Goal: Task Accomplishment & Management: Complete application form

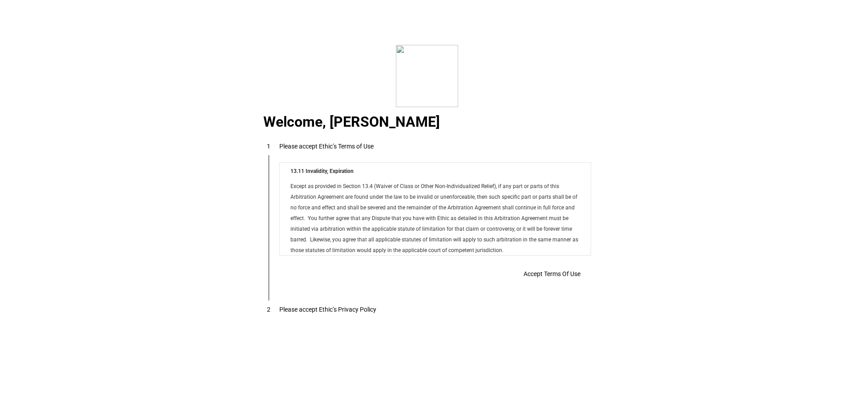
scroll to position [7204, 0]
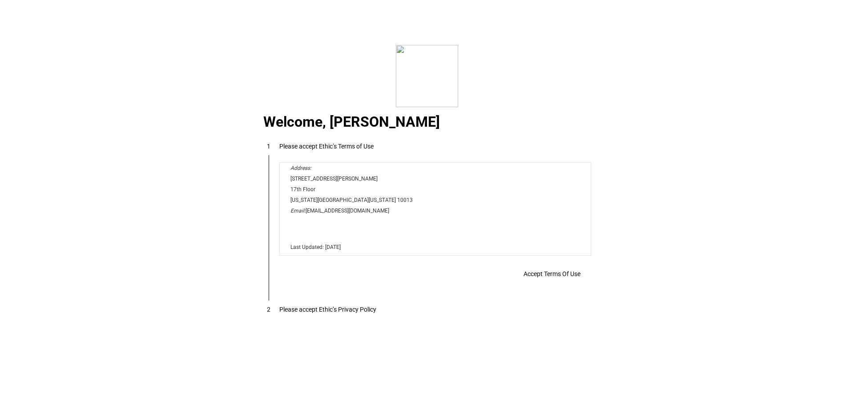
drag, startPoint x: 588, startPoint y: 194, endPoint x: 852, endPoint y: 436, distance: 358.0
click at [561, 282] on span at bounding box center [552, 273] width 78 height 21
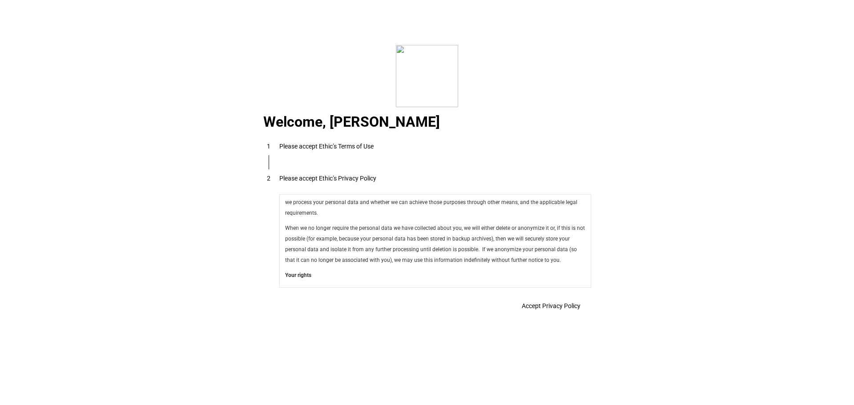
scroll to position [3166, 0]
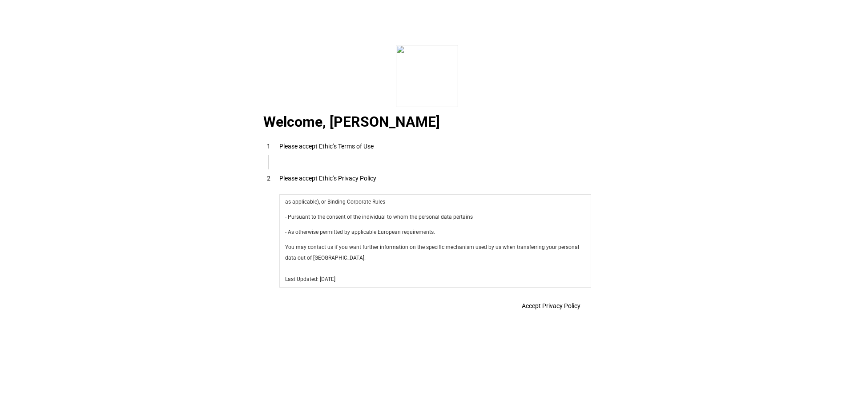
click at [556, 308] on span "Accept Privacy Policy" at bounding box center [551, 305] width 59 height 7
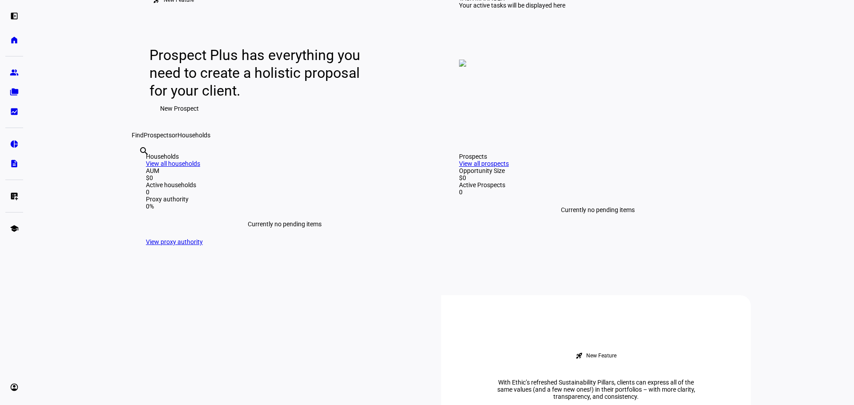
scroll to position [0, 0]
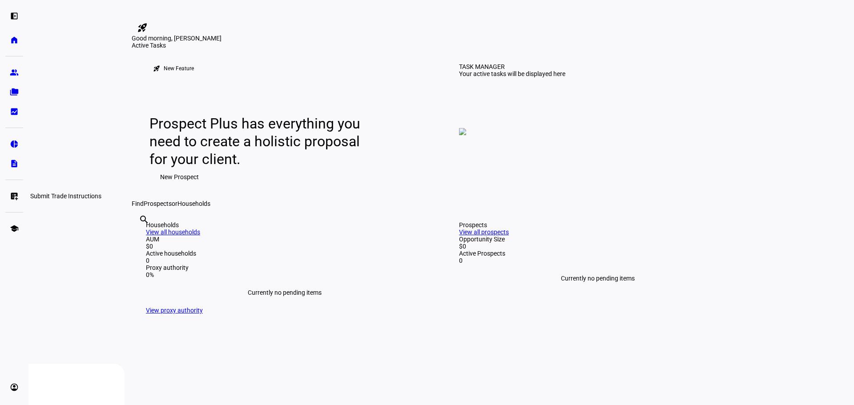
click at [12, 196] on eth-mat-symbol "list_alt_add" at bounding box center [14, 196] width 9 height 9
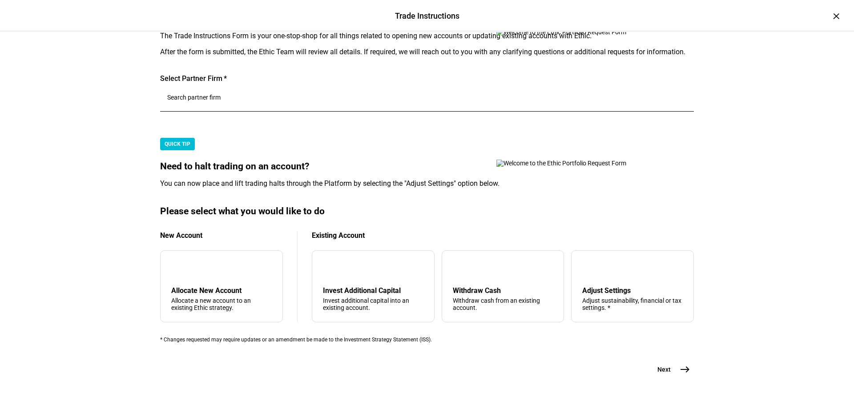
scroll to position [89, 0]
click at [242, 101] on input "Number" at bounding box center [427, 97] width 520 height 7
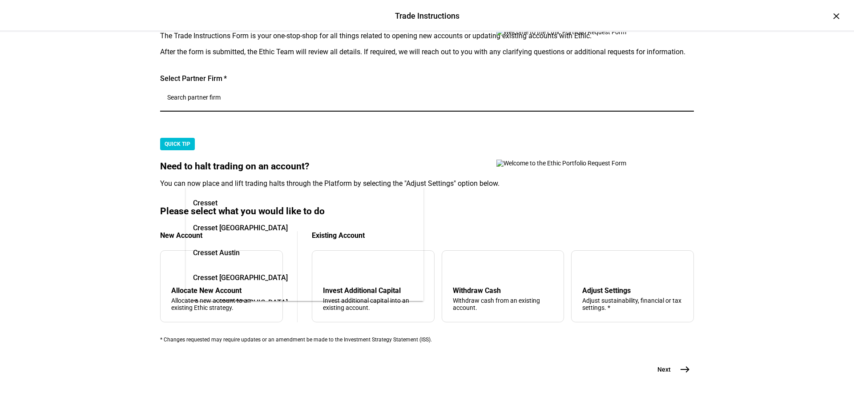
click at [218, 210] on span "Cresset" at bounding box center [205, 203] width 24 height 19
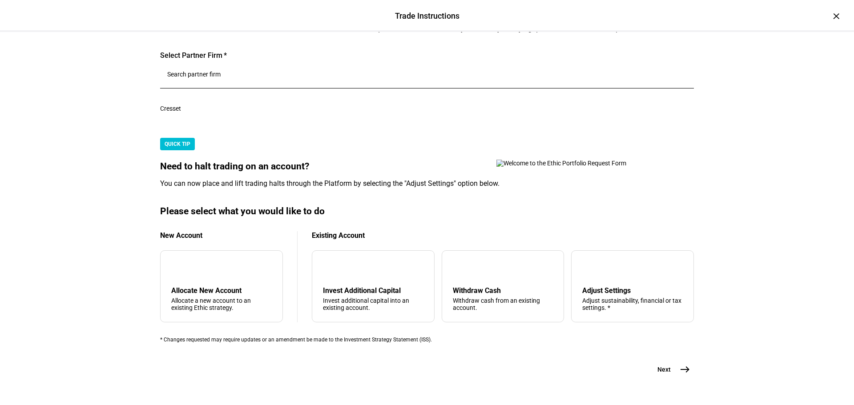
click at [263, 78] on input "Number" at bounding box center [427, 74] width 520 height 7
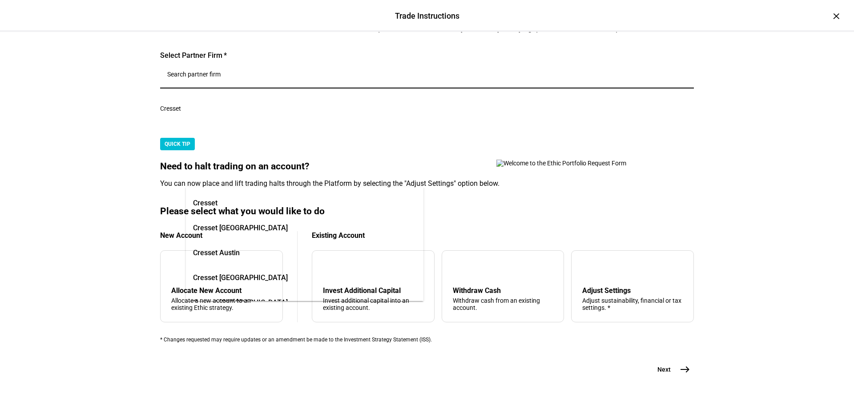
click at [254, 233] on span "Cresset [GEOGRAPHIC_DATA]" at bounding box center [240, 228] width 95 height 11
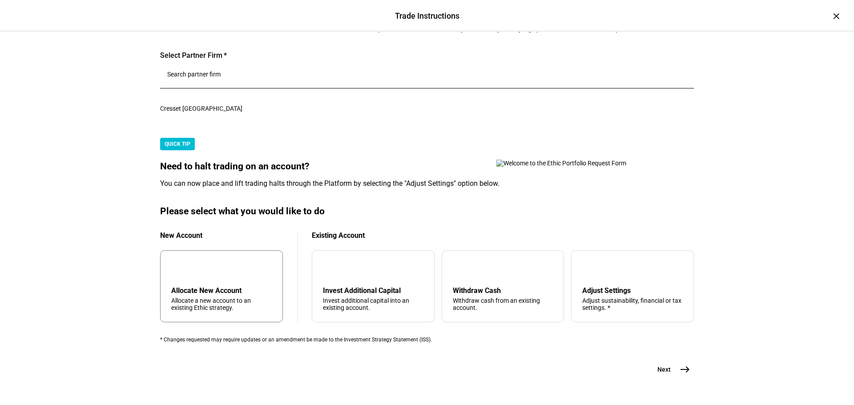
scroll to position [360, 0]
click at [414, 286] on div "Invest Additional Capital" at bounding box center [373, 290] width 101 height 8
click at [686, 364] on mat-icon "east" at bounding box center [685, 369] width 11 height 11
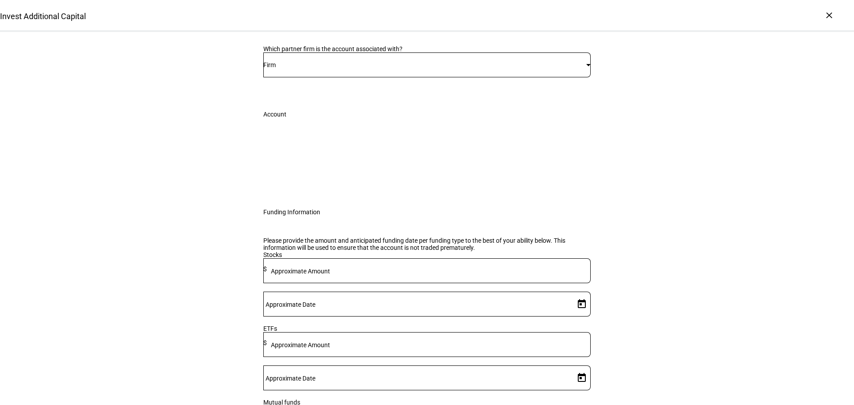
scroll to position [133, 0]
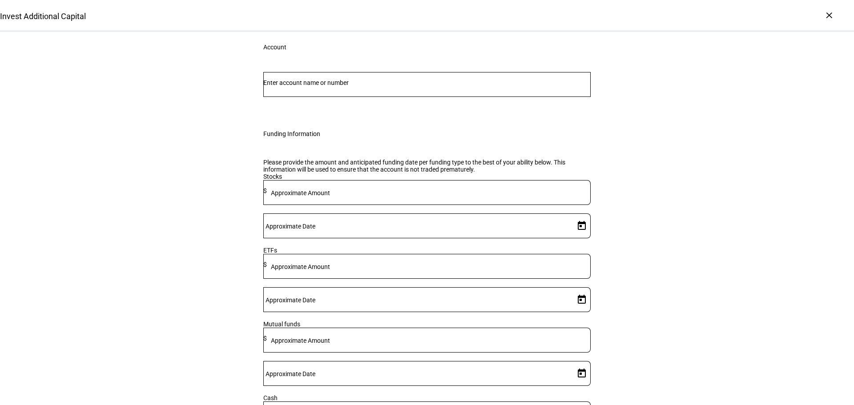
click at [328, 86] on input "Number" at bounding box center [426, 82] width 327 height 7
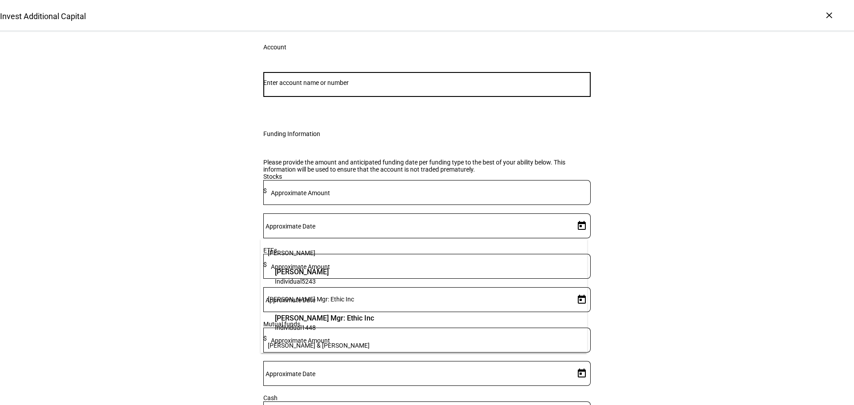
scroll to position [0, 0]
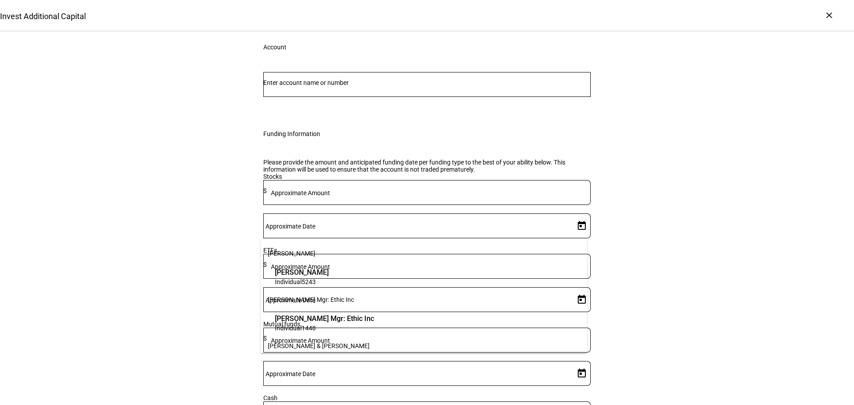
click at [711, 206] on div "Invest Additional Capital Complete and submit this form to invest additional ca…" at bounding box center [427, 239] width 854 height 680
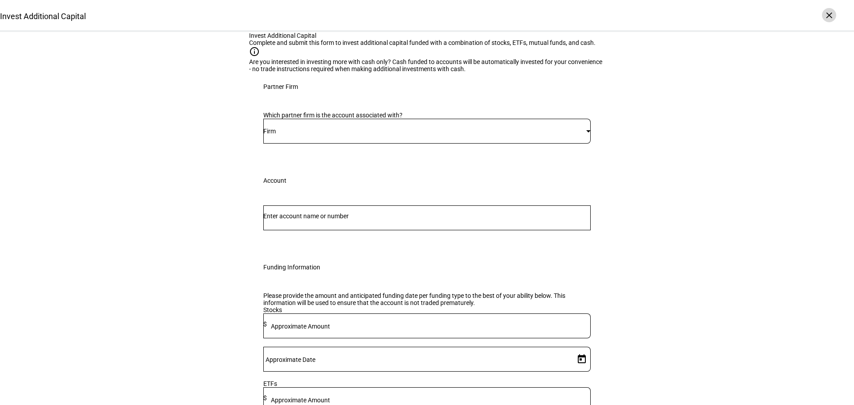
click at [830, 20] on div "×" at bounding box center [829, 15] width 14 height 14
